Goal: Find specific page/section: Find specific page/section

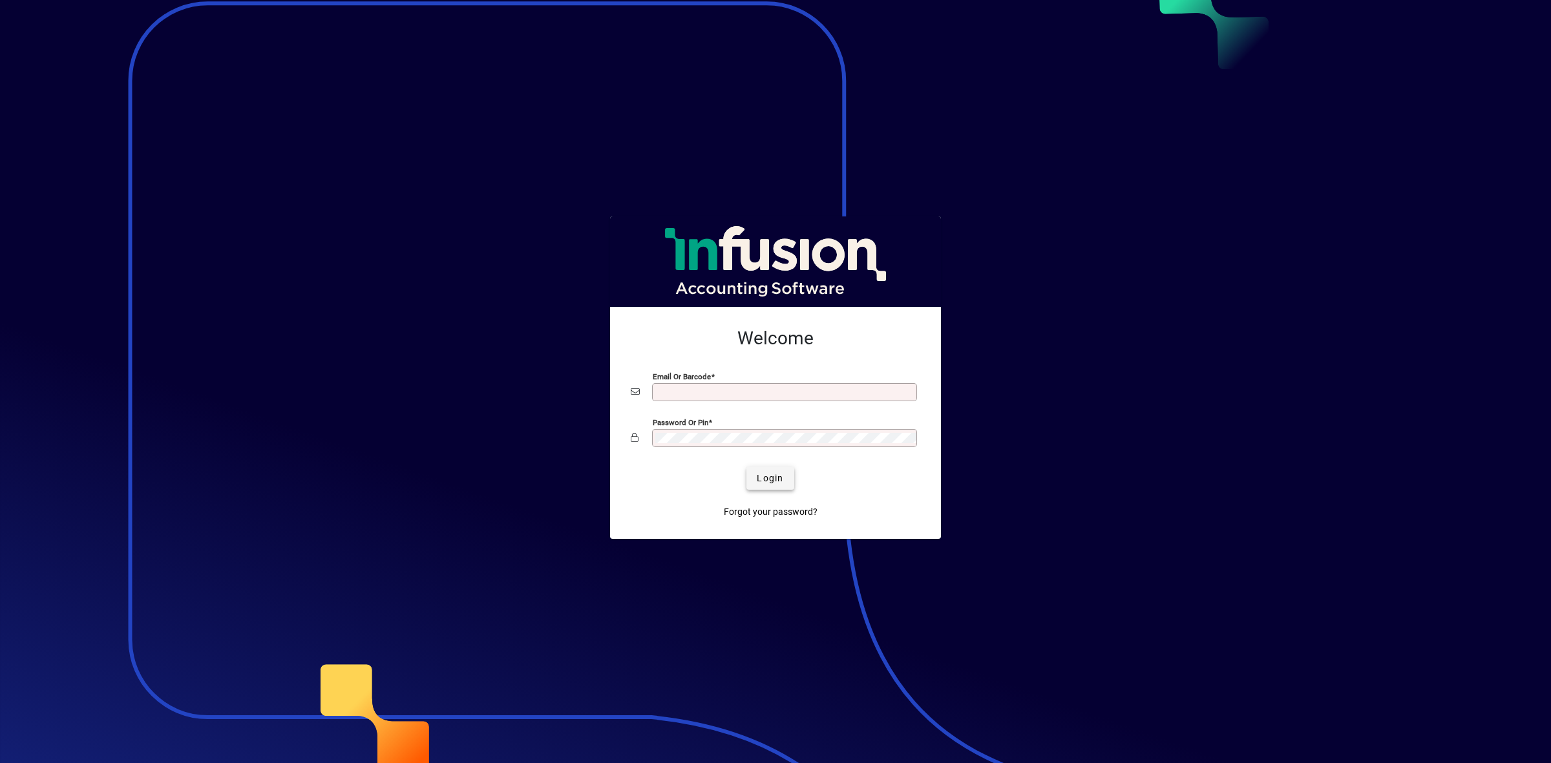
type input "**********"
click at [767, 482] on span "Login" at bounding box center [770, 479] width 27 height 14
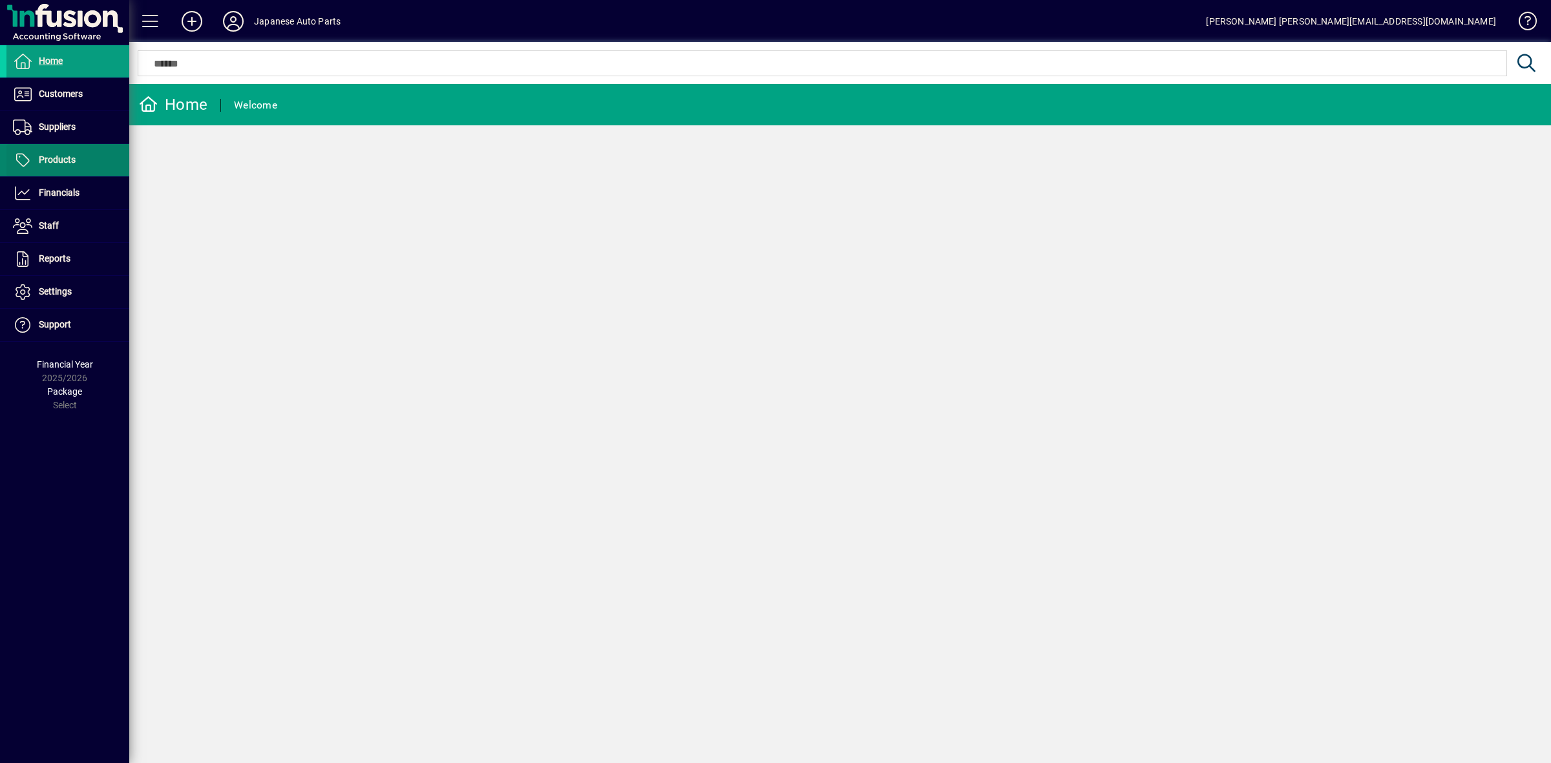
click at [49, 168] on span "Products" at bounding box center [40, 161] width 69 height 16
